Goal: Check status: Check status

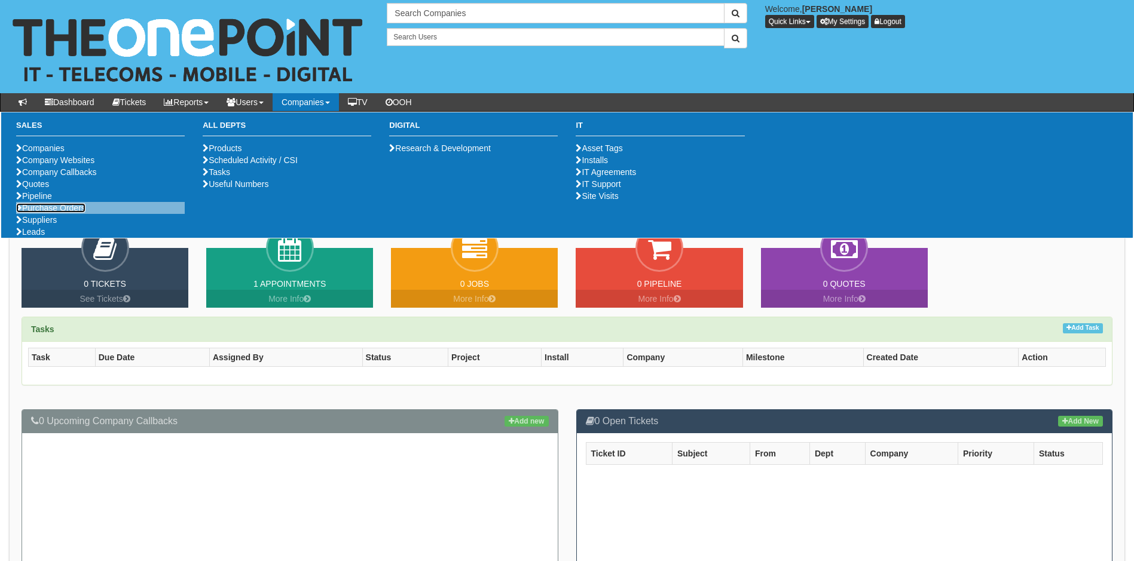
click at [75, 213] on link "Purchase Orders" at bounding box center [50, 208] width 69 height 10
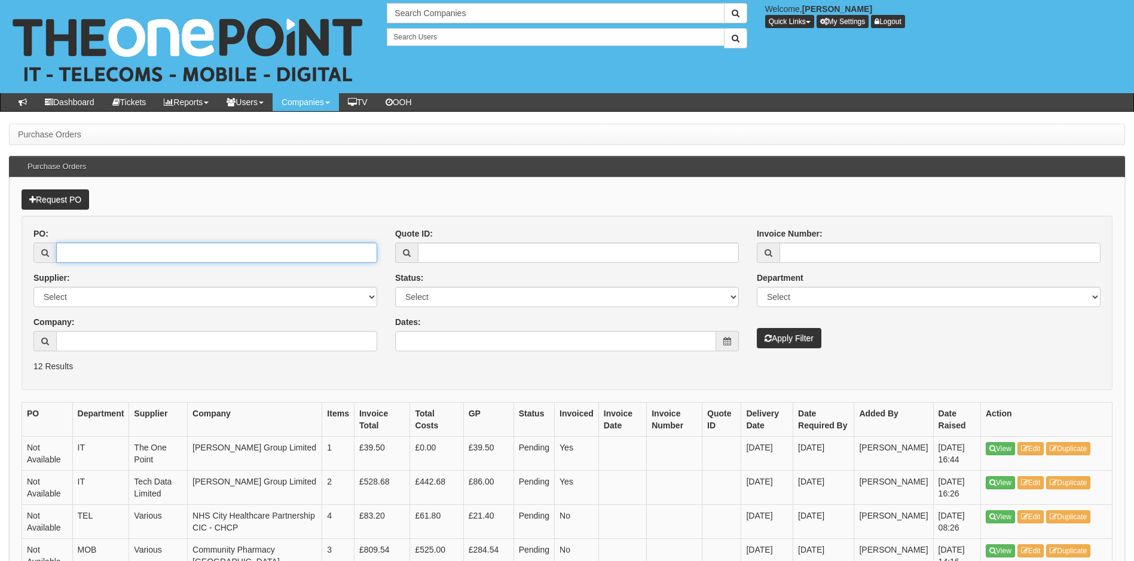
click at [85, 253] on input "PO:" at bounding box center [216, 253] width 321 height 20
type input "19372"
click at [757, 328] on button "Apply Filter" at bounding box center [789, 338] width 65 height 20
